Goal: Information Seeking & Learning: Learn about a topic

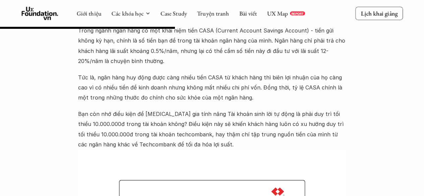
scroll to position [1342, 0]
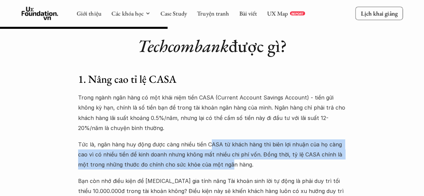
drag, startPoint x: 209, startPoint y: 145, endPoint x: 218, endPoint y: 164, distance: 20.4
click at [218, 164] on p "Tức là, ngân hàng huy động được càng nhiều tiền CASA từ khách hàng thì biên lợi…" at bounding box center [212, 155] width 268 height 31
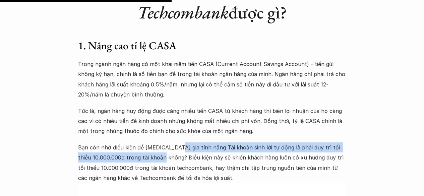
drag, startPoint x: 174, startPoint y: 148, endPoint x: 178, endPoint y: 158, distance: 10.5
click at [178, 158] on p "Bạn còn nhớ điều kiện để [MEDICAL_DATA] gia tính năng Tài khoản sinh lời tự độn…" at bounding box center [212, 163] width 268 height 41
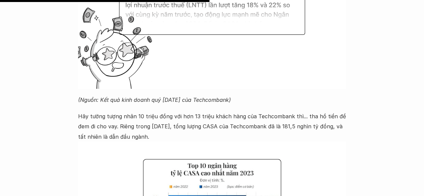
scroll to position [1678, 0]
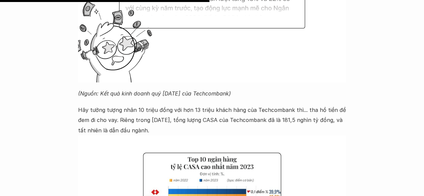
drag, startPoint x: 168, startPoint y: 108, endPoint x: 173, endPoint y: 130, distance: 22.4
click at [173, 130] on p "Hãy tưởng tượng nhân 10 triệu đồng với hơn 13 triệu khách hàng của Techcombank …" at bounding box center [212, 120] width 268 height 31
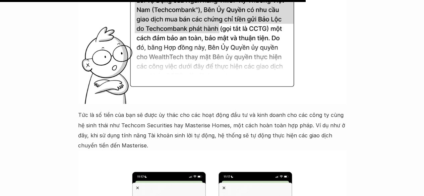
scroll to position [2483, 0]
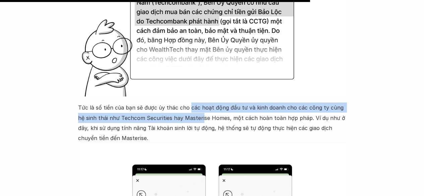
drag, startPoint x: 188, startPoint y: 94, endPoint x: 193, endPoint y: 110, distance: 17.4
click at [193, 110] on p "Tức là số tiền của bạn sẽ được ủy thác cho các hoạt động đầu tư và kinh doanh c…" at bounding box center [212, 123] width 268 height 41
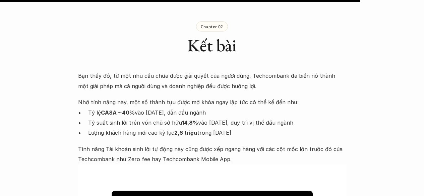
scroll to position [2886, 0]
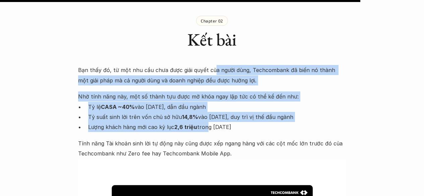
drag, startPoint x: 211, startPoint y: 60, endPoint x: 203, endPoint y: 124, distance: 64.9
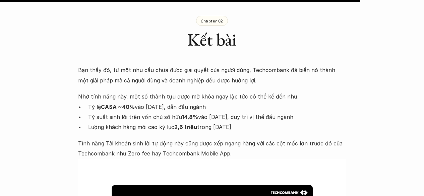
click at [187, 140] on p "Tính năng Tài khoản sinh lời tự động này cũng được xếp ngang hàng với các cột m…" at bounding box center [212, 149] width 268 height 20
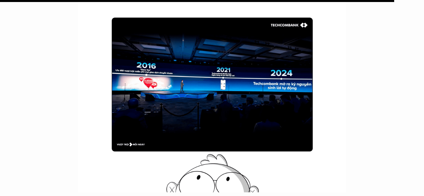
scroll to position [3188, 0]
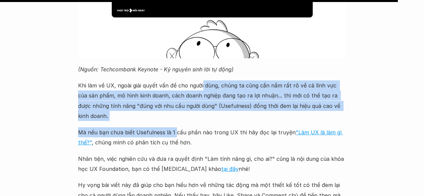
drag, startPoint x: 201, startPoint y: 69, endPoint x: 173, endPoint y: 119, distance: 56.6
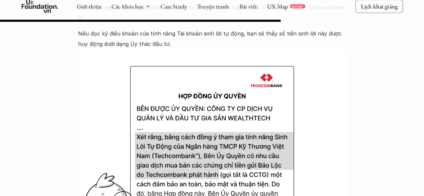
scroll to position [2248, 0]
